Goal: Find specific page/section: Find specific page/section

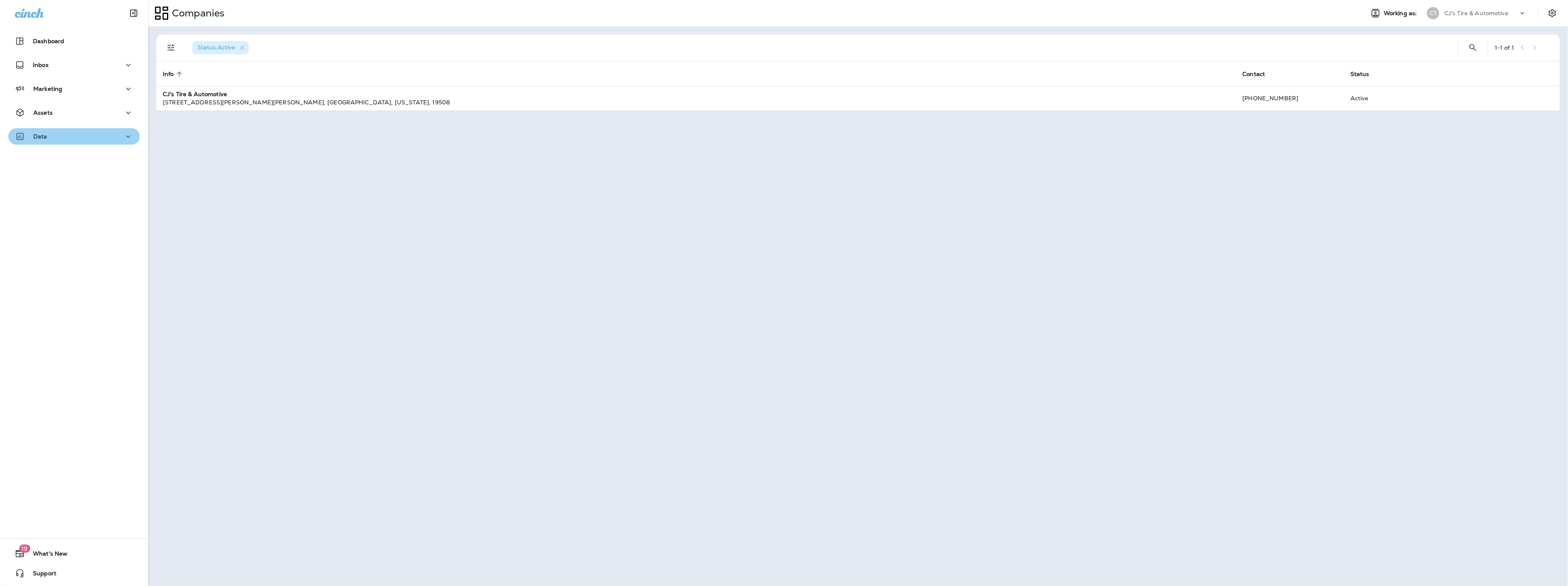
click at [123, 137] on icon "button" at bounding box center [128, 137] width 10 height 10
click at [80, 181] on div "Customers" at bounding box center [74, 178] width 125 height 12
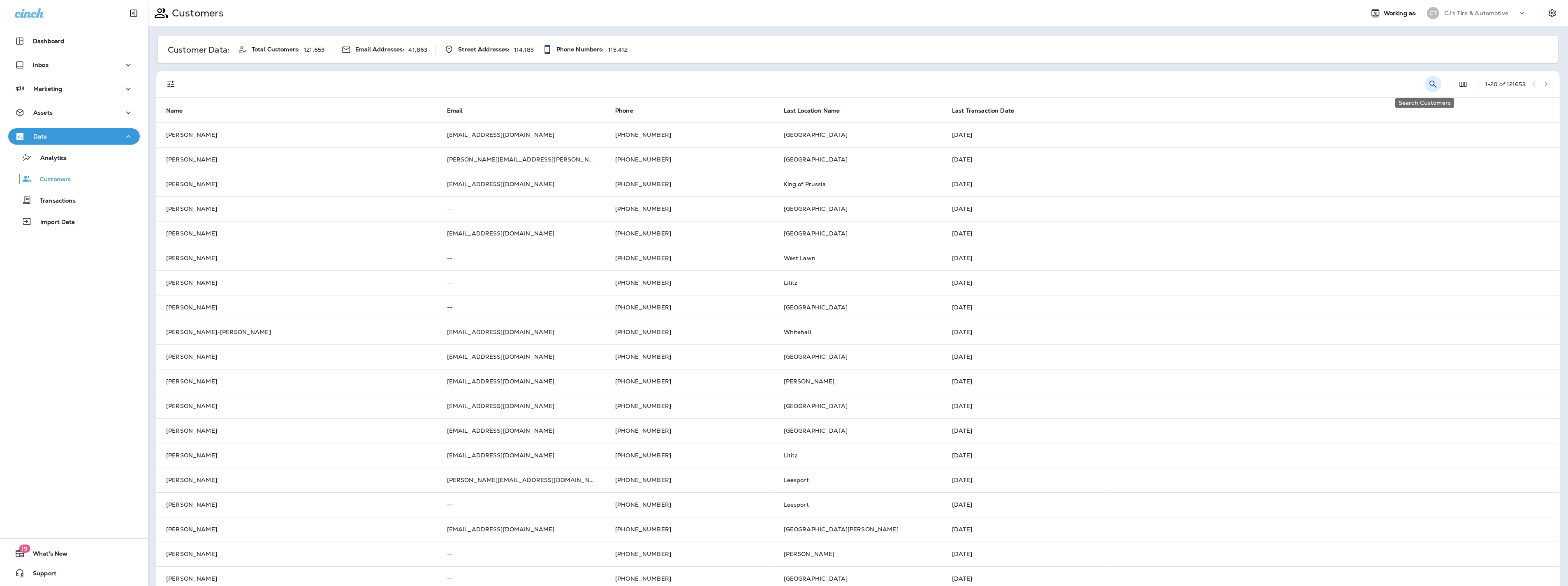
click at [1428, 83] on icon "Search Customers" at bounding box center [1433, 84] width 10 height 10
type input "**********"
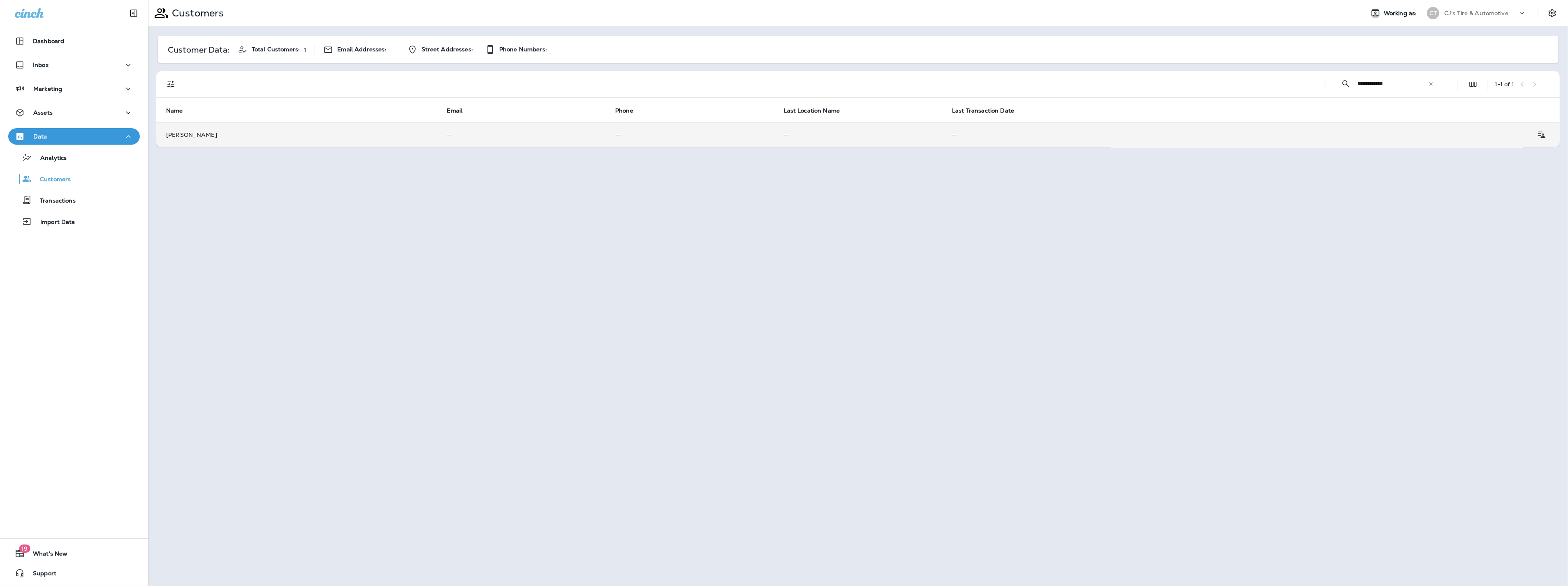
click at [774, 135] on td "--" at bounding box center [858, 135] width 168 height 24
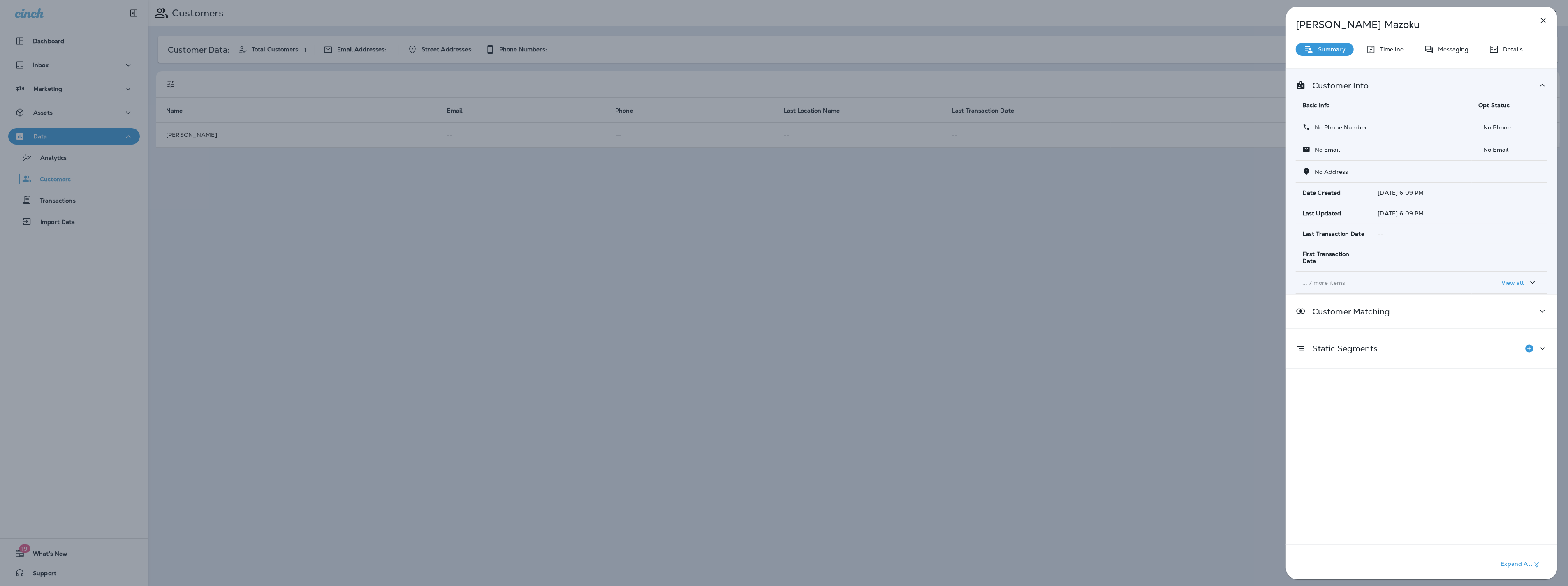
click at [1498, 285] on button "View all" at bounding box center [1519, 283] width 43 height 16
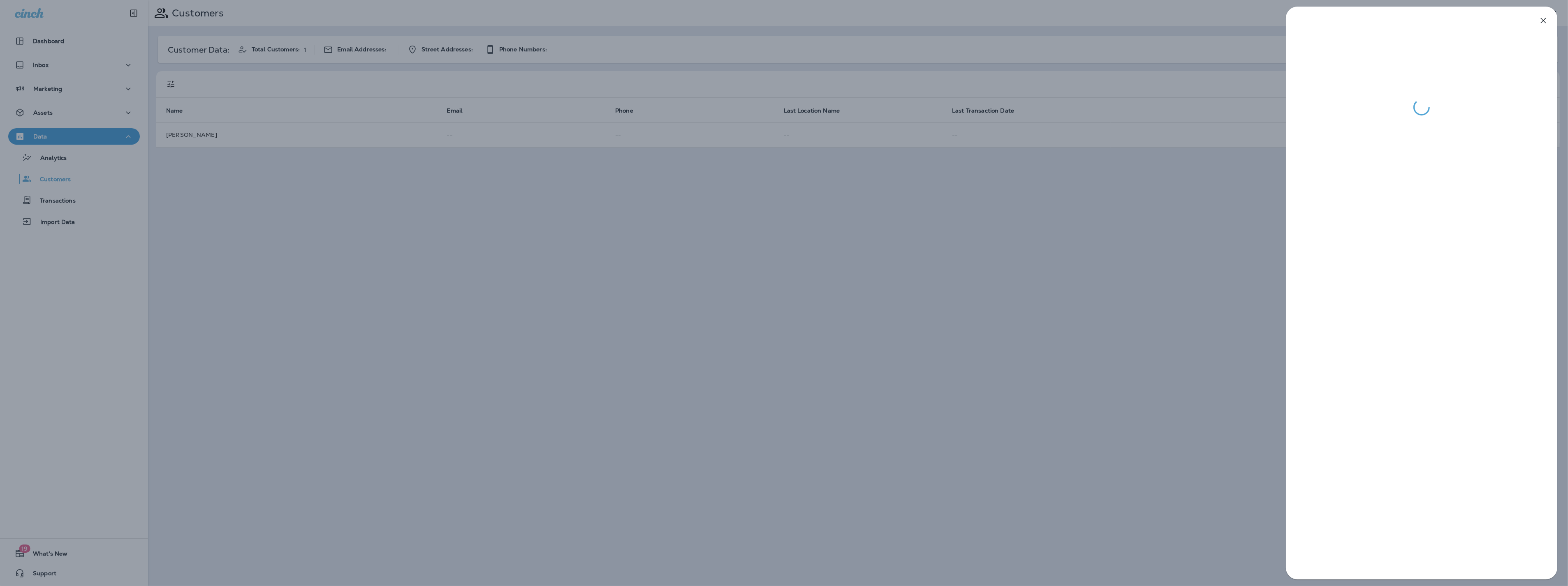
click at [1046, 325] on div at bounding box center [784, 293] width 1568 height 586
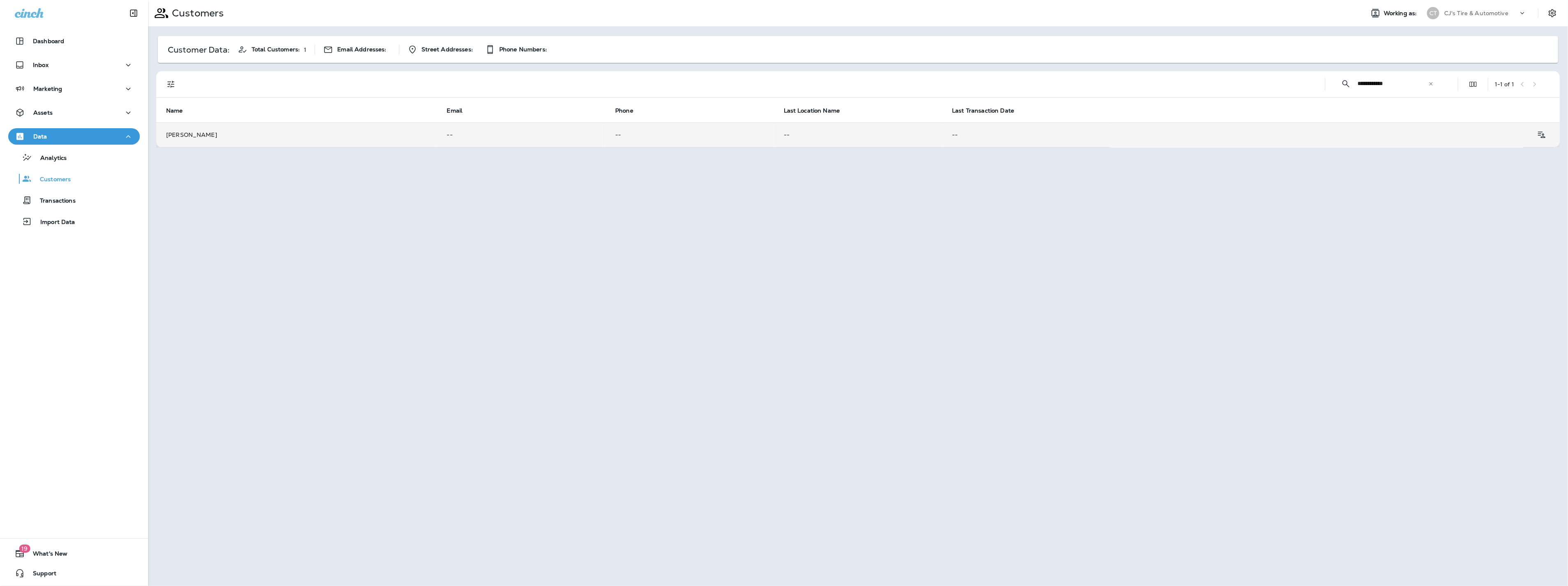
click at [552, 135] on p "--" at bounding box center [521, 135] width 149 height 7
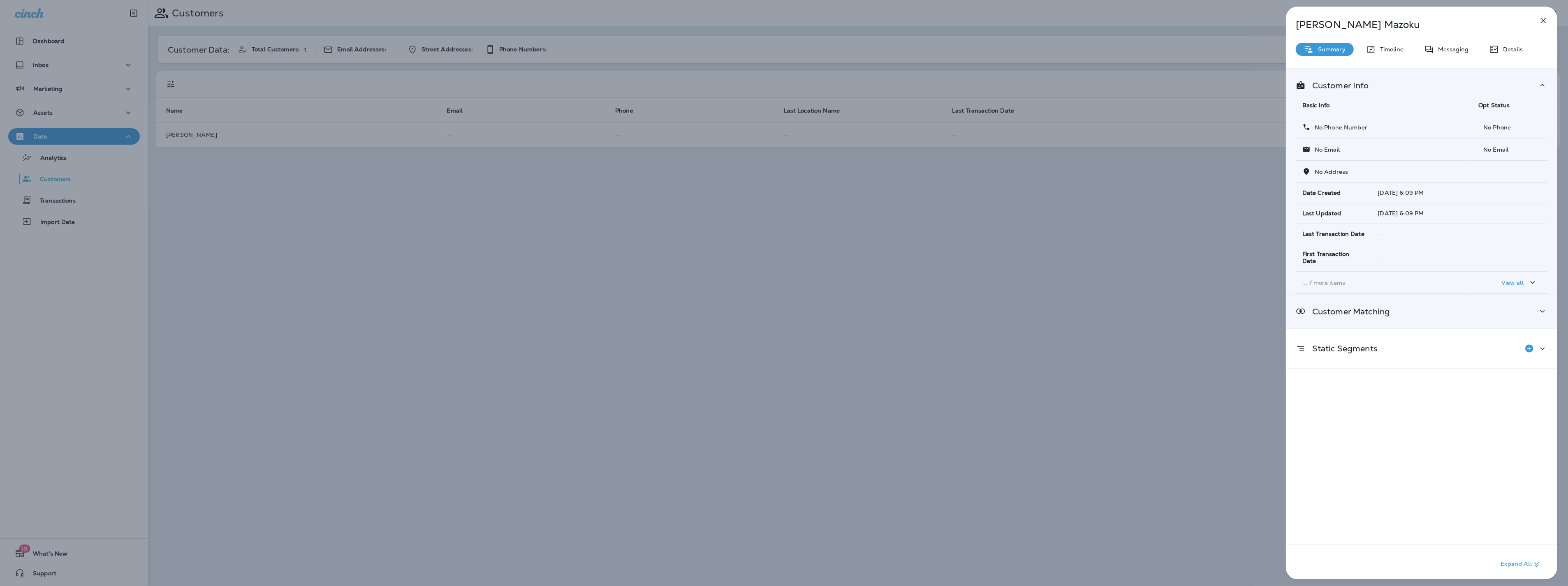
click at [1538, 309] on icon at bounding box center [1542, 311] width 10 height 10
click at [1446, 351] on span "--" at bounding box center [1455, 353] width 62 height 8
click at [1333, 351] on p "[PERSON_NAME]" at bounding box center [1338, 353] width 53 height 7
click at [1183, 274] on div "[PERSON_NAME] Summary Timeline Messaging Details Customer Info Basic Info Opt S…" at bounding box center [784, 293] width 1568 height 586
